Goal: Task Accomplishment & Management: Complete application form

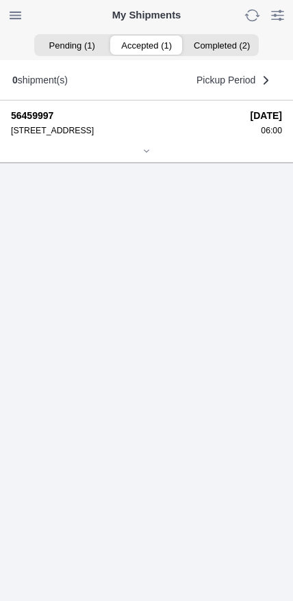
click at [151, 46] on ion-segment-button "Accepted (1)" at bounding box center [146, 45] width 75 height 19
click at [150, 155] on icon at bounding box center [146, 151] width 8 height 8
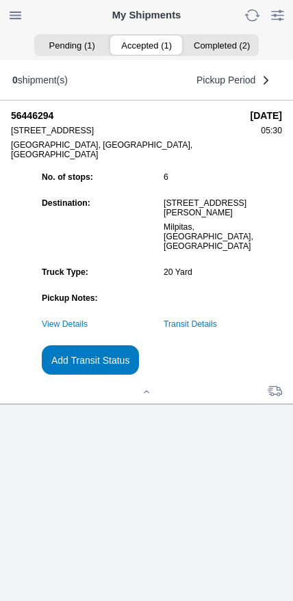
click at [216, 329] on link "Transit Details" at bounding box center [189, 324] width 53 height 10
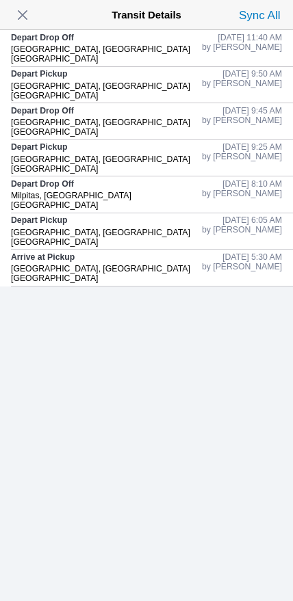
click at [28, 25] on span "button" at bounding box center [22, 14] width 19 height 19
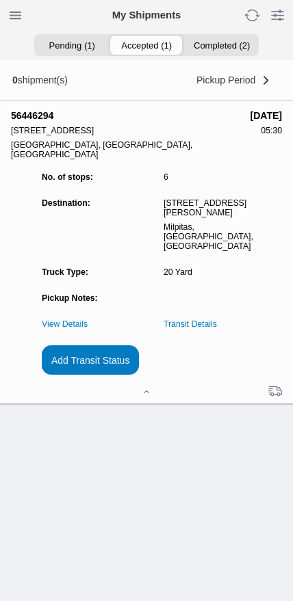
click at [0, 0] on slot "Add Transit Status" at bounding box center [0, 0] width 0 height 0
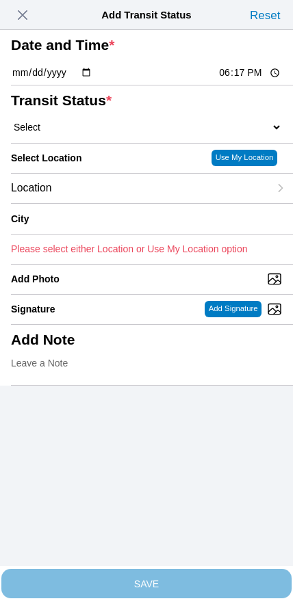
click at [237, 80] on input "18:17" at bounding box center [249, 73] width 64 height 14
type input "13:15"
click at [86, 133] on select "Select Arrive at Drop Off Arrive at Pickup Break Start Break Stop Depart Drop O…" at bounding box center [146, 127] width 271 height 12
select select "DPTPULOC"
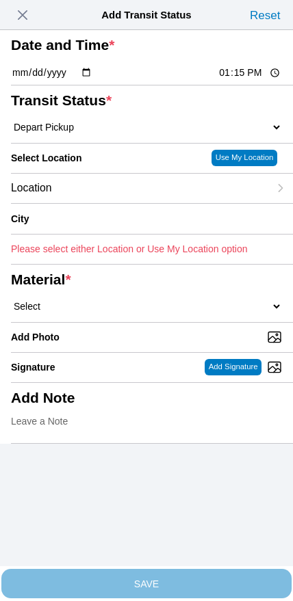
click at [111, 203] on div "Location" at bounding box center [140, 188] width 258 height 29
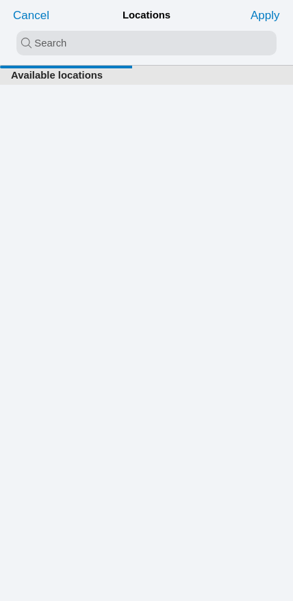
click at [120, 45] on input "search text" at bounding box center [146, 43] width 260 height 25
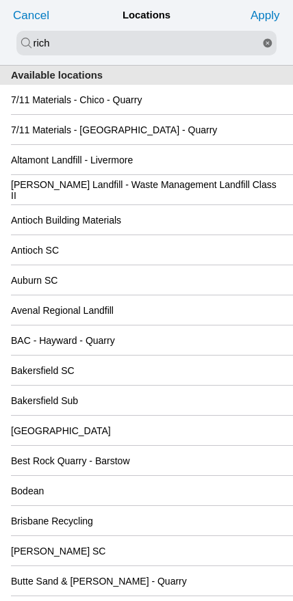
type input "rich"
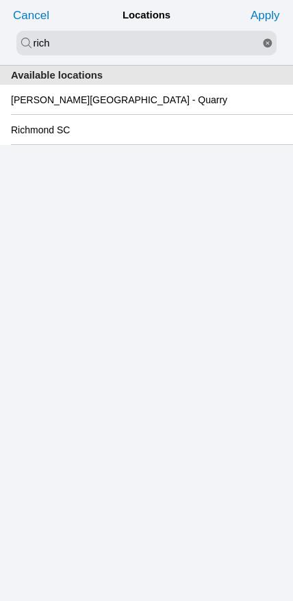
click at [0, 0] on slot "Richmond SC" at bounding box center [0, 0] width 0 height 0
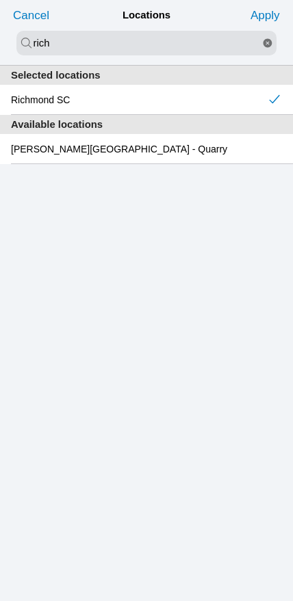
click at [0, 0] on slot "Apply" at bounding box center [0, 0] width 0 height 0
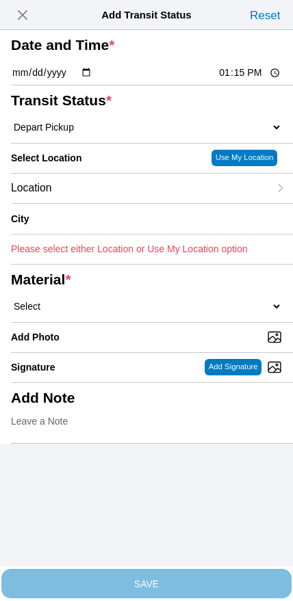
type input "[GEOGRAPHIC_DATA]"
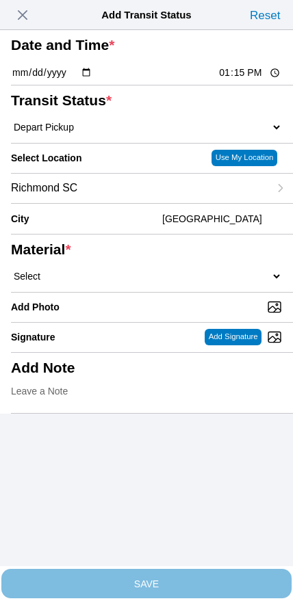
click at [152, 282] on select "Select 1" x 3" Rock 1" x 4" Rock 2" x 4" Rock Asphalt Cold Patch Backfill Spec …" at bounding box center [146, 276] width 271 height 12
select select "708654"
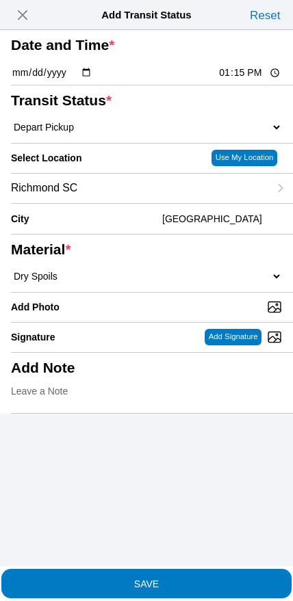
click at [0, 0] on slot "SAVE" at bounding box center [0, 0] width 0 height 0
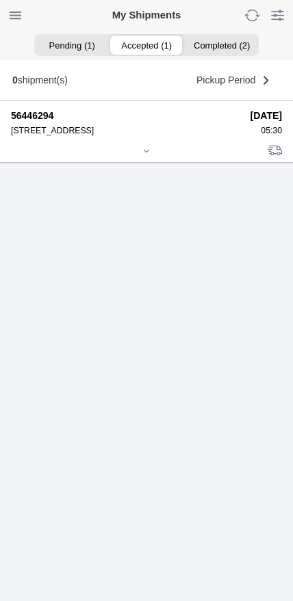
click at [148, 155] on icon at bounding box center [146, 151] width 8 height 8
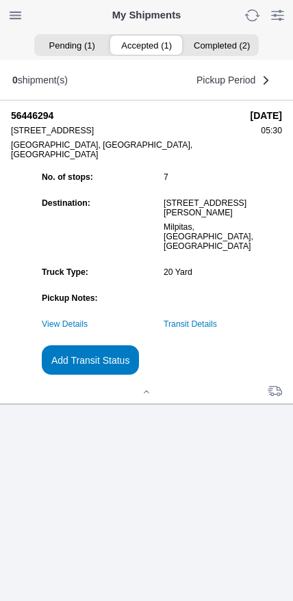
click at [0, 0] on slot "Add Transit Status" at bounding box center [0, 0] width 0 height 0
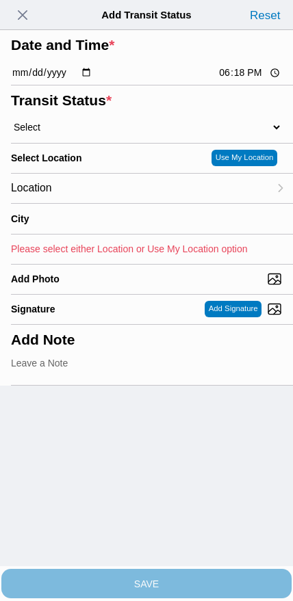
click at [230, 80] on input "18:18" at bounding box center [249, 73] width 64 height 14
type input "15:00"
click at [71, 133] on select "Select Arrive at Drop Off Arrive at Pickup Break Start Break Stop Depart Drop O…" at bounding box center [146, 127] width 271 height 12
select select "BREAKSTART"
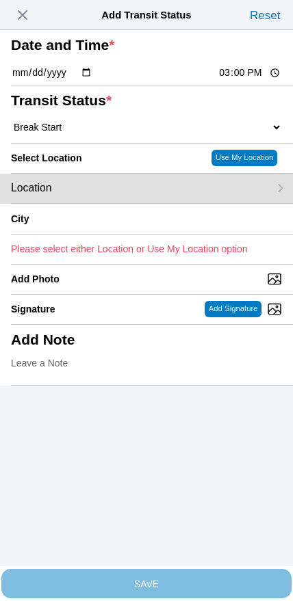
click at [109, 203] on div "Location" at bounding box center [140, 188] width 258 height 29
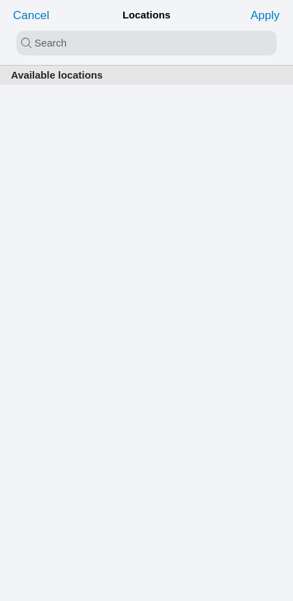
click at [120, 40] on input "search text" at bounding box center [146, 43] width 260 height 25
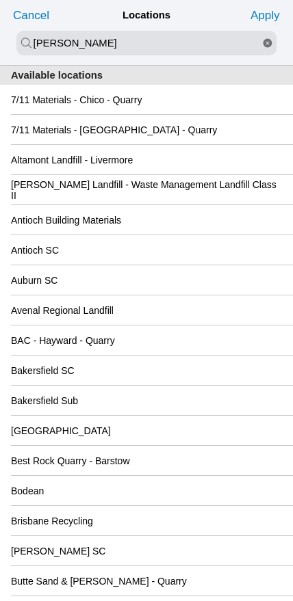
type input "[PERSON_NAME]"
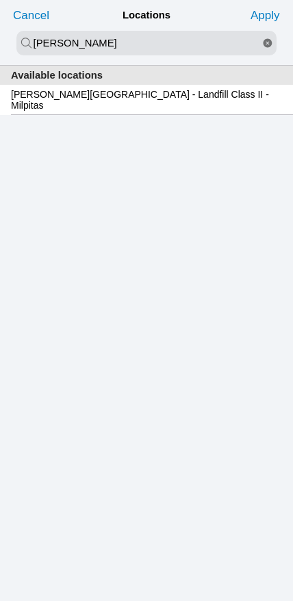
click at [0, 0] on slot "[PERSON_NAME][GEOGRAPHIC_DATA] - Landfill Class II - Milpitas" at bounding box center [0, 0] width 0 height 0
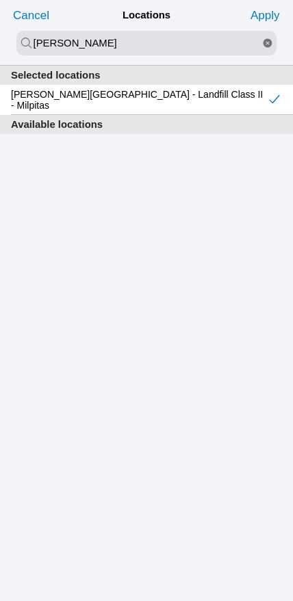
click at [0, 0] on slot "Apply" at bounding box center [0, 0] width 0 height 0
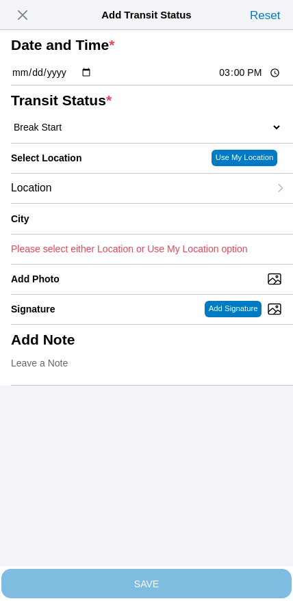
type input "Milpitas"
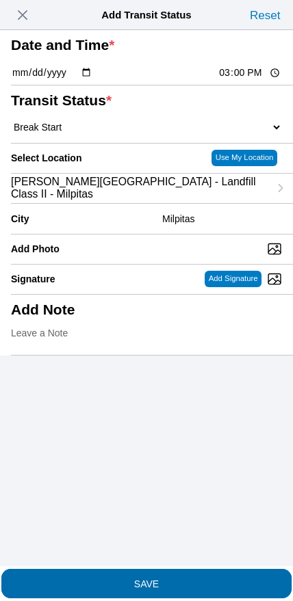
click at [0, 0] on slot "SAVE" at bounding box center [0, 0] width 0 height 0
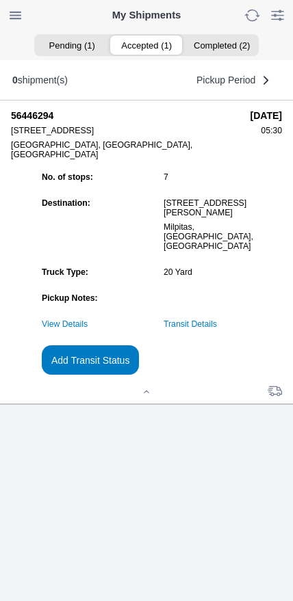
click at [0, 0] on slot "Add Transit Status" at bounding box center [0, 0] width 0 height 0
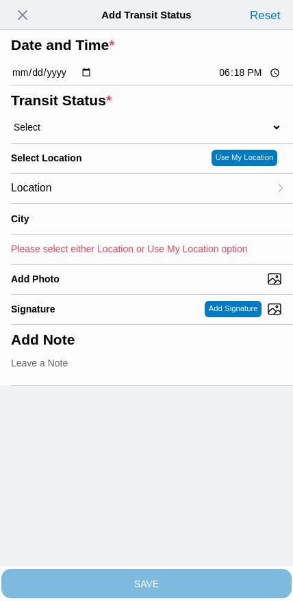
click at [242, 80] on input "18:18" at bounding box center [249, 73] width 64 height 14
type input "15:30"
click at [82, 133] on select "Select Arrive at Drop Off Arrive at Pickup Break Start Break Stop Depart Drop O…" at bounding box center [146, 127] width 271 height 12
select select "BREAKSTOP"
click at [98, 203] on div "Location" at bounding box center [140, 188] width 258 height 29
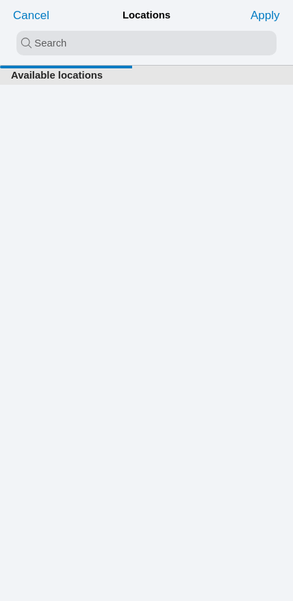
click at [127, 48] on input "search text" at bounding box center [146, 43] width 260 height 25
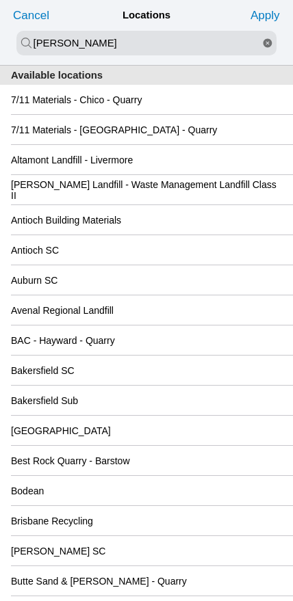
type input "[PERSON_NAME]"
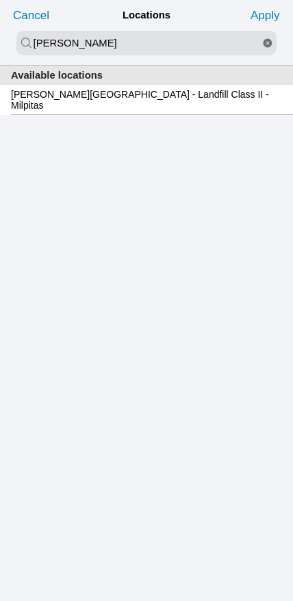
click at [0, 0] on slot "[PERSON_NAME][GEOGRAPHIC_DATA] - Landfill Class II - Milpitas" at bounding box center [0, 0] width 0 height 0
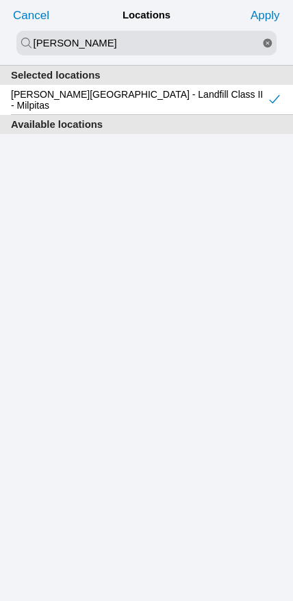
click at [0, 0] on slot "Apply" at bounding box center [0, 0] width 0 height 0
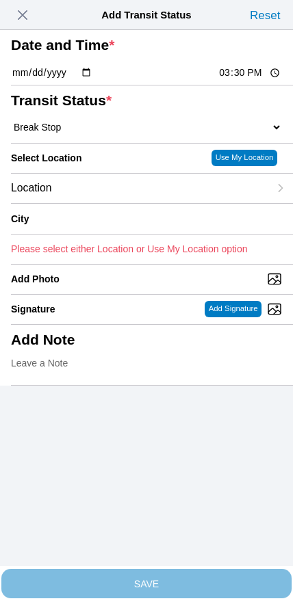
type input "Milpitas"
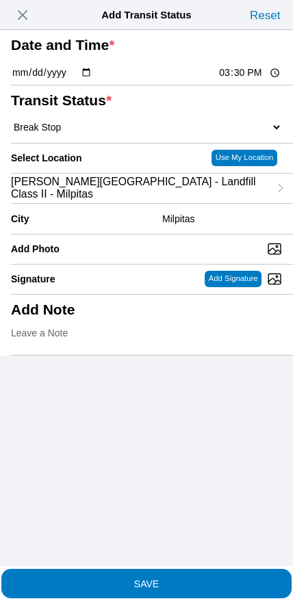
click at [0, 0] on slot "SAVE" at bounding box center [0, 0] width 0 height 0
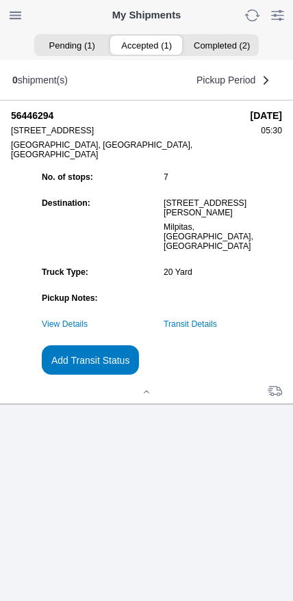
click at [0, 0] on slot "Add Transit Status" at bounding box center [0, 0] width 0 height 0
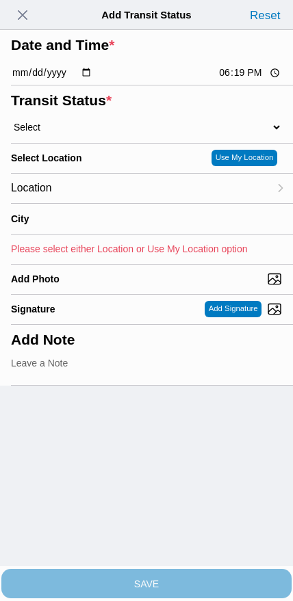
click at [243, 80] on input "18:19" at bounding box center [249, 73] width 64 height 14
type input "16:30"
click at [95, 133] on select "Select Arrive at Drop Off Arrive at Pickup Break Start Break Stop Depart Drop O…" at bounding box center [146, 127] width 271 height 12
select select "DPTDLVLOC"
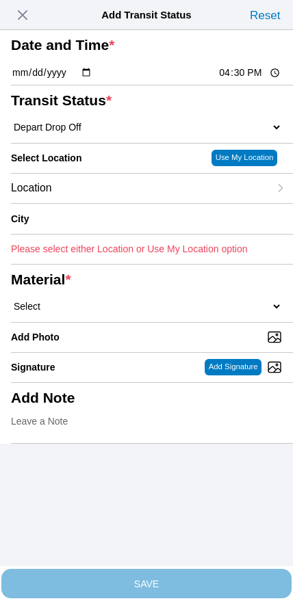
click at [167, 203] on div "Location" at bounding box center [140, 188] width 258 height 29
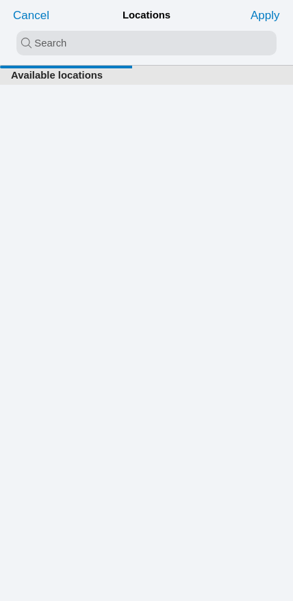
click at [134, 52] on input "search text" at bounding box center [146, 43] width 260 height 25
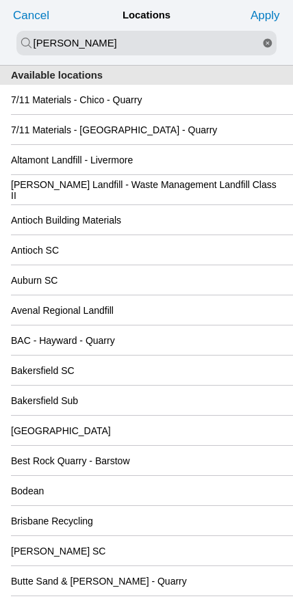
type input "[PERSON_NAME]"
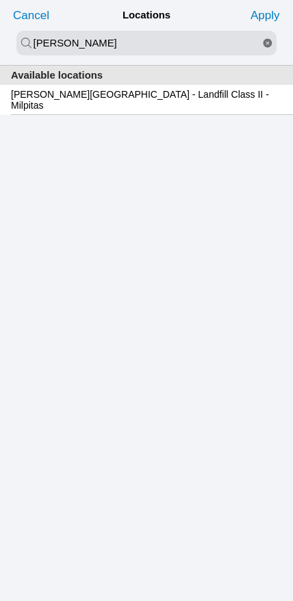
click at [0, 0] on slot "[PERSON_NAME][GEOGRAPHIC_DATA] - Landfill Class II - Milpitas" at bounding box center [0, 0] width 0 height 0
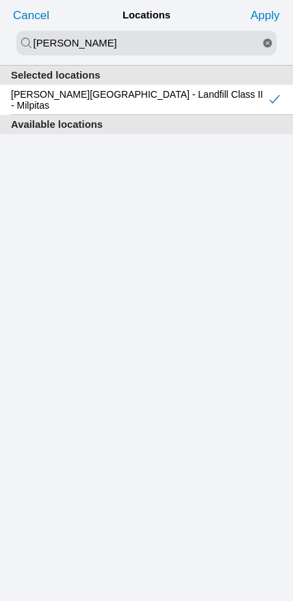
click at [0, 0] on slot "Apply" at bounding box center [0, 0] width 0 height 0
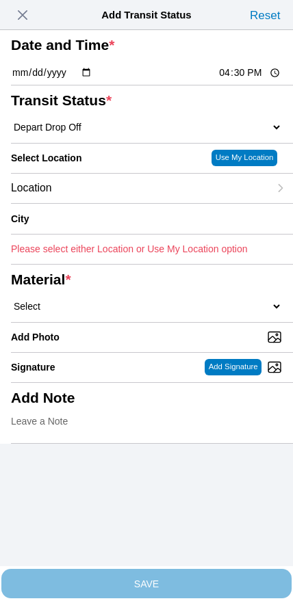
click at [171, 312] on select "Select 1" x 3" Rock 1" x 4" Rock 2" x 4" Rock Asphalt Cold Patch Backfill Spec …" at bounding box center [146, 306] width 271 height 12
type input "Milpitas"
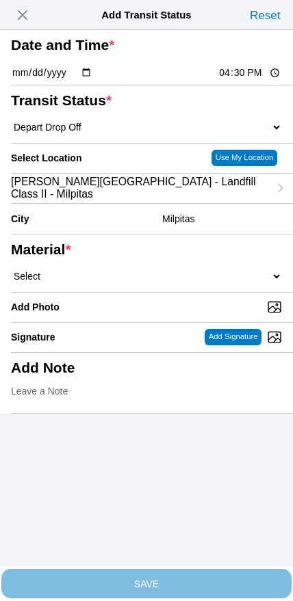
select select "708654"
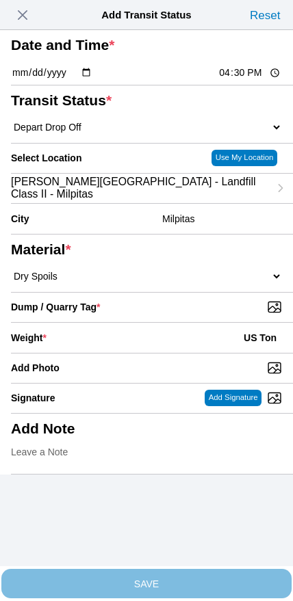
click at [195, 314] on input "Dump / Quarry Tag *" at bounding box center [152, 306] width 282 height 15
type input "C:\fakepath\image.jpg"
click at [152, 353] on div "Weight * US Ton" at bounding box center [146, 338] width 271 height 30
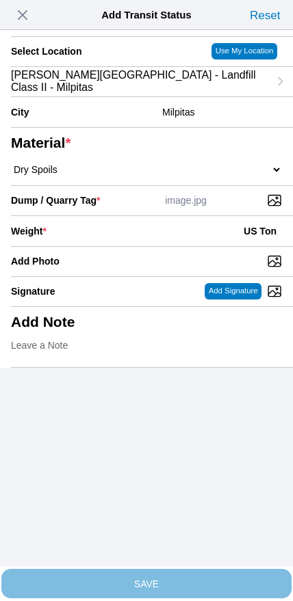
scroll to position [123, 0]
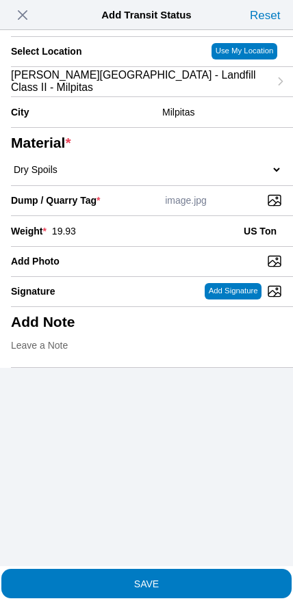
type input "19.93"
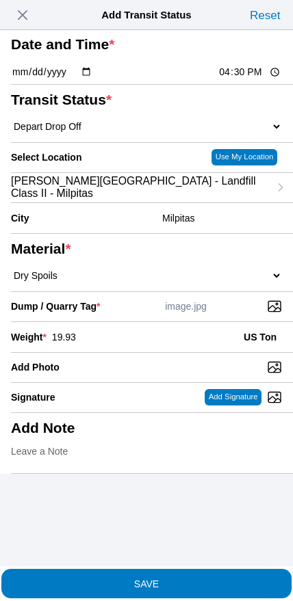
scroll to position [101, 0]
click at [0, 0] on slot "SAVE" at bounding box center [0, 0] width 0 height 0
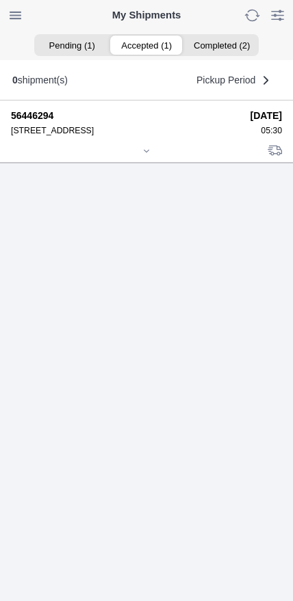
click at [150, 157] on div at bounding box center [146, 152] width 271 height 10
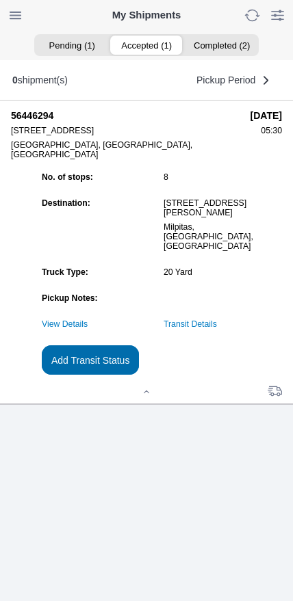
click at [0, 0] on slot "Add Transit Status" at bounding box center [0, 0] width 0 height 0
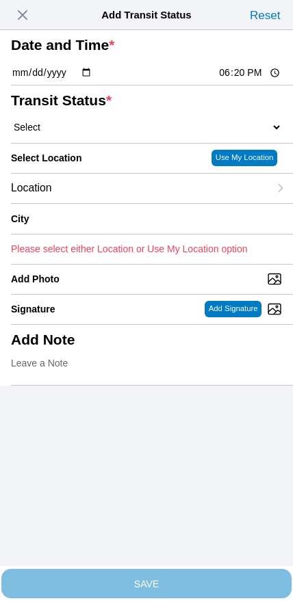
click at [235, 80] on input "18:20" at bounding box center [249, 73] width 64 height 14
type input "18:00"
click at [81, 133] on select "Select Arrive at Drop Off Arrive at Pickup Break Start Break Stop Depart Drop O…" at bounding box center [146, 127] width 271 height 12
select select "DELIVRED"
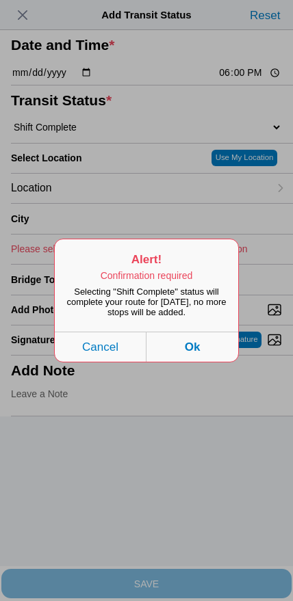
click at [215, 361] on button "Ok" at bounding box center [192, 347] width 92 height 30
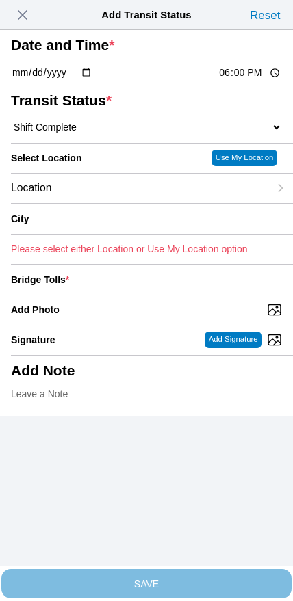
click at [114, 203] on div "Location" at bounding box center [140, 188] width 258 height 29
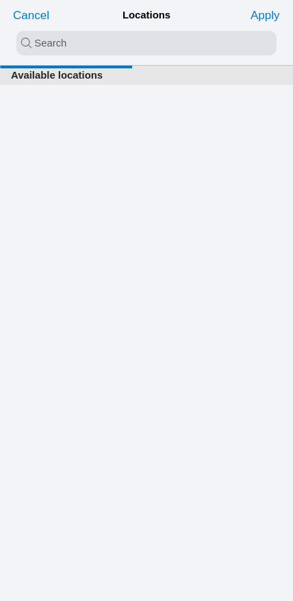
click at [133, 42] on input "search text" at bounding box center [146, 43] width 260 height 25
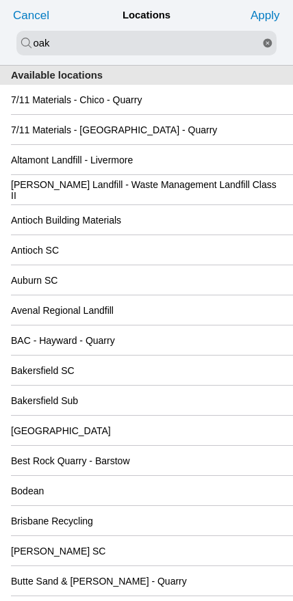
type input "oak"
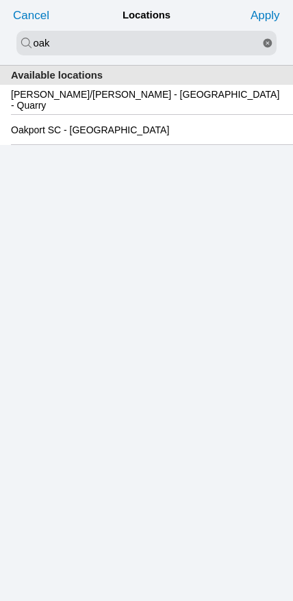
click at [0, 0] on slot "Oakport SC - [GEOGRAPHIC_DATA]" at bounding box center [0, 0] width 0 height 0
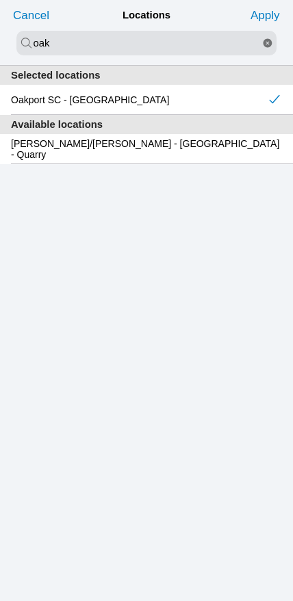
click at [0, 0] on slot "Apply" at bounding box center [0, 0] width 0 height 0
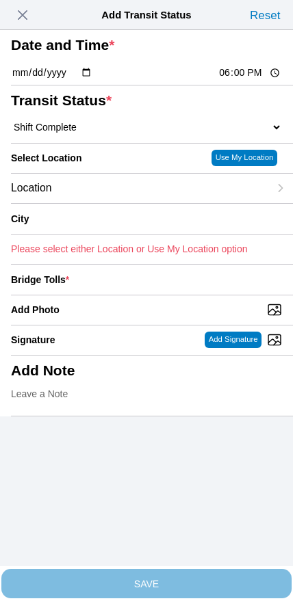
type input "[GEOGRAPHIC_DATA]"
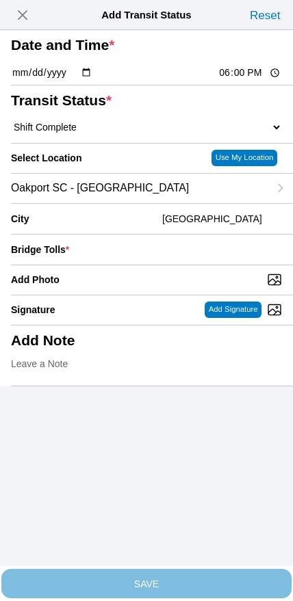
click at [160, 287] on input "Add Photo" at bounding box center [152, 279] width 282 height 15
type input "C:\fakepath\IMG_6781.jpeg"
click at [202, 265] on input "number" at bounding box center [178, 249] width 207 height 30
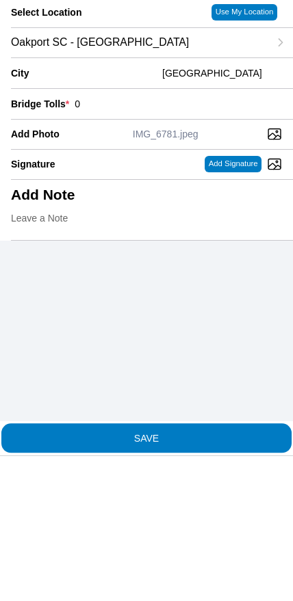
type input "0"
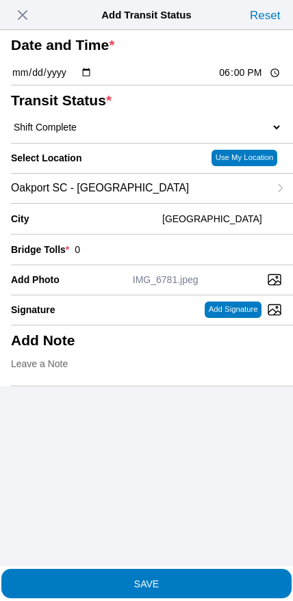
click at [176, 581] on span "SAVE" at bounding box center [146, 583] width 271 height 10
